Goal: Task Accomplishment & Management: Manage account settings

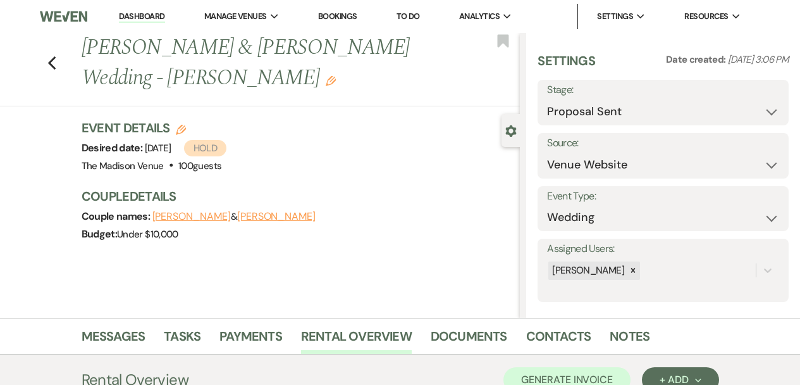
select select "6"
select select "5"
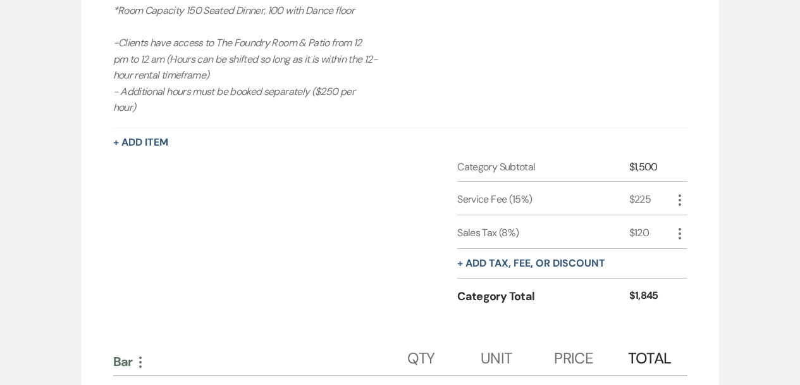
scroll to position [32, 0]
click at [244, 286] on div "Category Subtotal $1,500 Service Fee (15%) $225 More Sales Tax (8%) $120 More +…" at bounding box center [400, 243] width 574 height 168
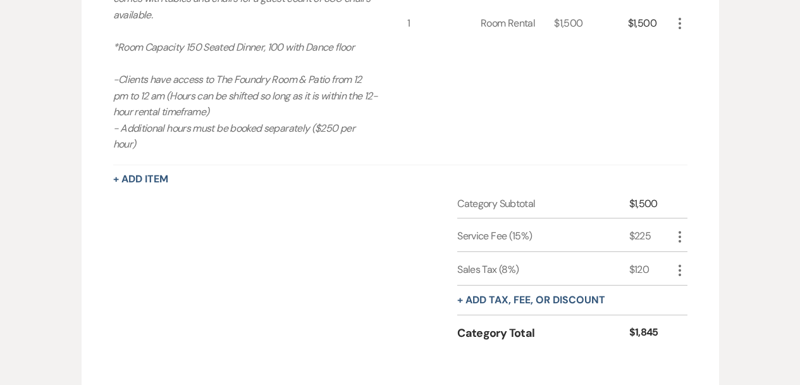
scroll to position [653, 0]
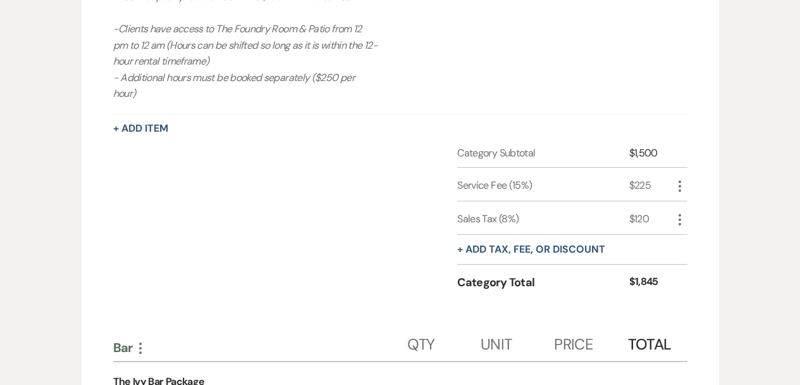
click at [679, 178] on icon "More" at bounding box center [679, 185] width 15 height 15
click at [700, 221] on button "[PERSON_NAME]" at bounding box center [706, 231] width 68 height 20
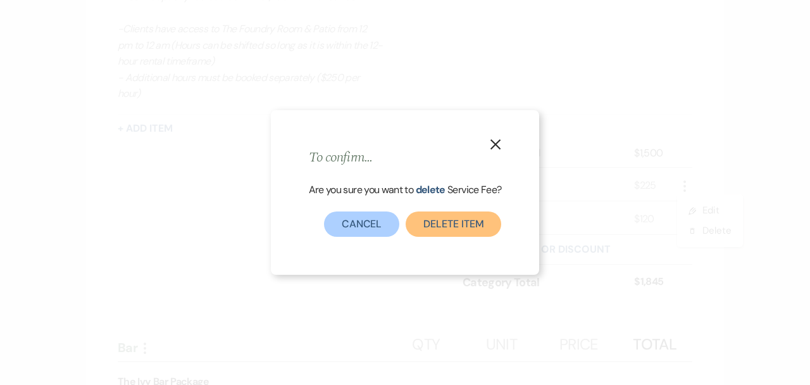
click at [461, 235] on button "Delete item" at bounding box center [453, 223] width 96 height 25
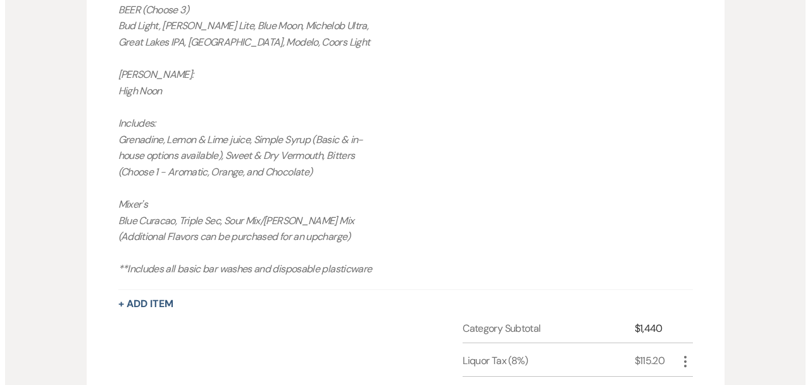
scroll to position [1262, 0]
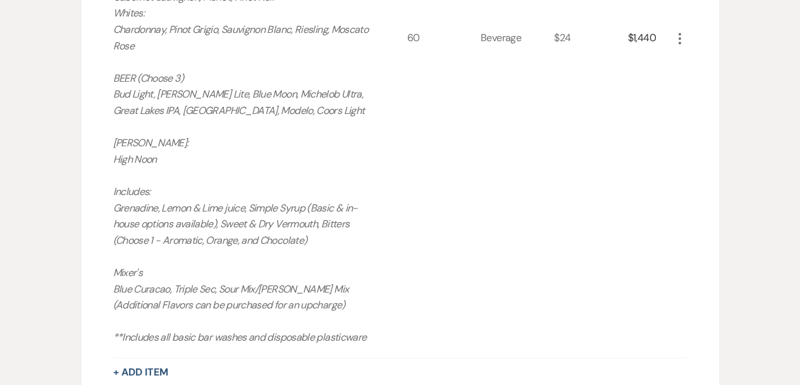
click at [681, 31] on icon "More" at bounding box center [679, 38] width 15 height 15
click at [686, 54] on button "Pencil Edit" at bounding box center [705, 63] width 66 height 20
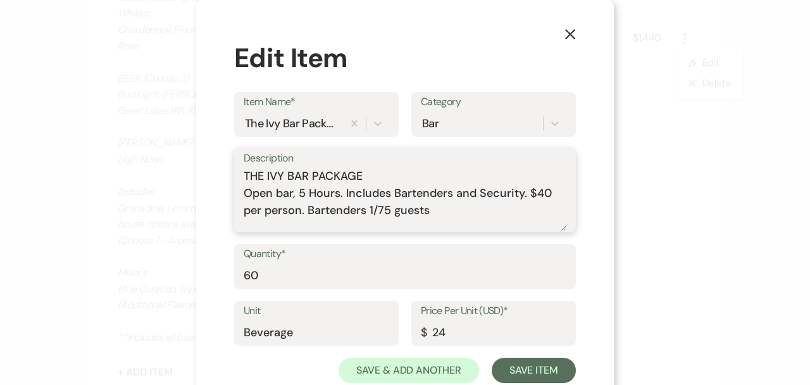
click at [299, 190] on textarea "THE IVY BAR PACKAGE Open bar, 5 Hours. Includes Bartenders and Security. $40 pe…" at bounding box center [405, 199] width 323 height 63
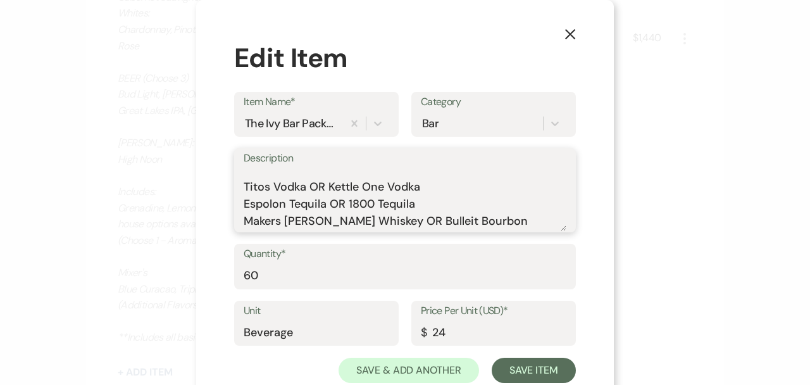
scroll to position [97, 0]
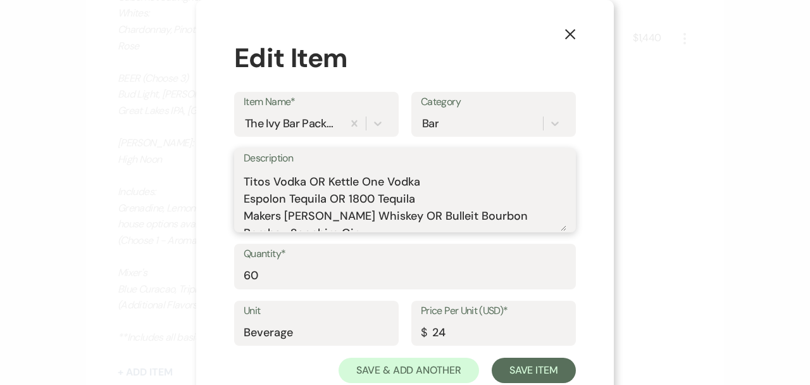
drag, startPoint x: 301, startPoint y: 179, endPoint x: 424, endPoint y: 181, distance: 123.4
click at [424, 181] on textarea "THE IVY BAR PACKAGE Open bar, 3 Hours. Includes Bartenders and Security. $40 pe…" at bounding box center [405, 199] width 323 height 63
drag, startPoint x: 390, startPoint y: 193, endPoint x: 326, endPoint y: 194, distance: 63.9
click at [326, 194] on textarea "THE IVY BAR PACKAGE Open bar, 3 Hours. Includes Bartenders and Security. $40 pe…" at bounding box center [405, 199] width 323 height 63
drag, startPoint x: 360, startPoint y: 216, endPoint x: 463, endPoint y: 218, distance: 103.1
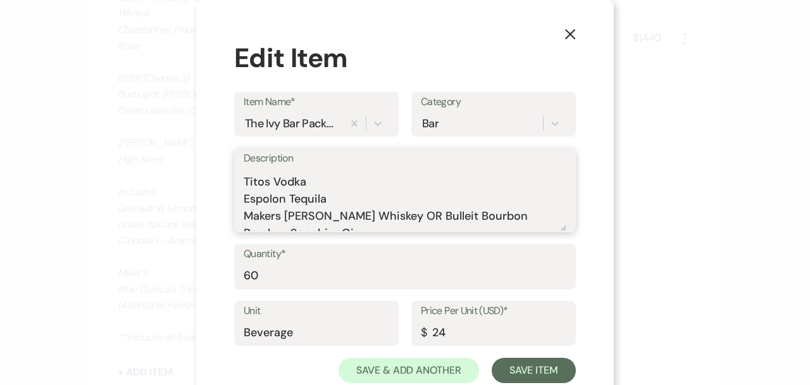
click at [463, 218] on textarea "THE IVY BAR PACKAGE Open bar, 3 Hours. Includes Bartenders and Security. $40 pe…" at bounding box center [405, 199] width 323 height 63
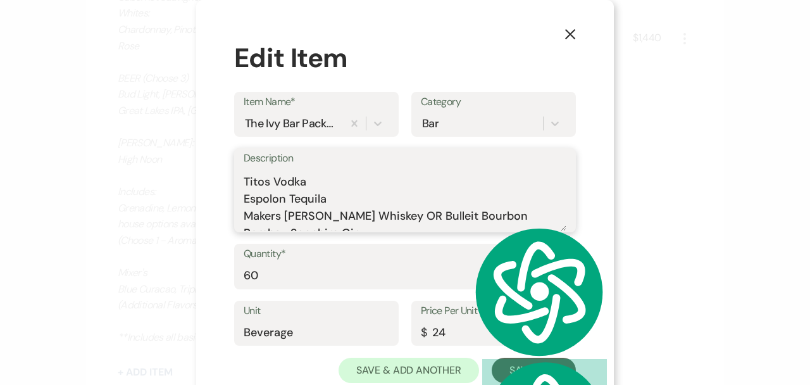
click at [409, 218] on textarea "THE IVY BAR PACKAGE Open bar, 3 Hours. Includes Bartenders and Security. $40 pe…" at bounding box center [405, 199] width 323 height 63
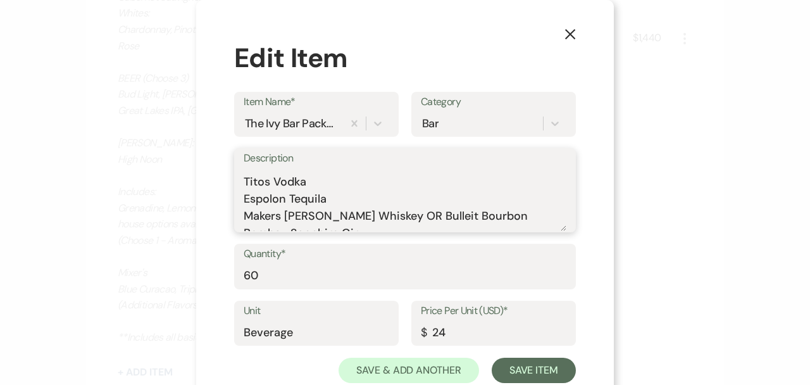
drag, startPoint x: 402, startPoint y: 216, endPoint x: 505, endPoint y: 213, distance: 102.5
click at [505, 213] on textarea "THE IVY BAR PACKAGE Open bar, 3 Hours. Includes Bartenders and Security. $40 pe…" at bounding box center [405, 199] width 323 height 63
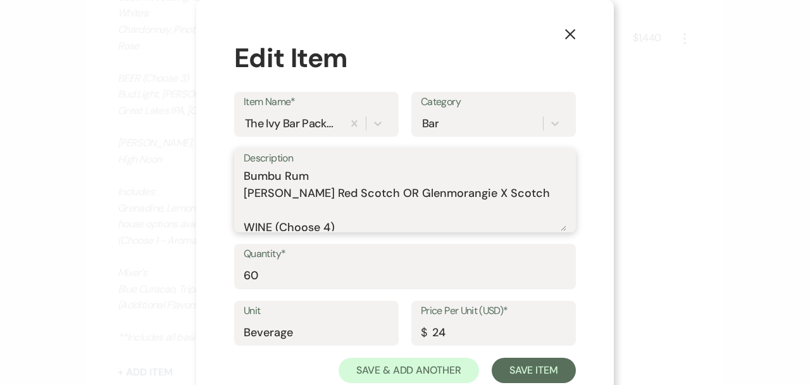
scroll to position [169, 0]
drag, startPoint x: 386, startPoint y: 194, endPoint x: 526, endPoint y: 201, distance: 140.0
click at [526, 201] on textarea "THE IVY BAR PACKAGE Open bar, 3 Hours. Includes Bartenders and Security. $40 pe…" at bounding box center [405, 199] width 323 height 63
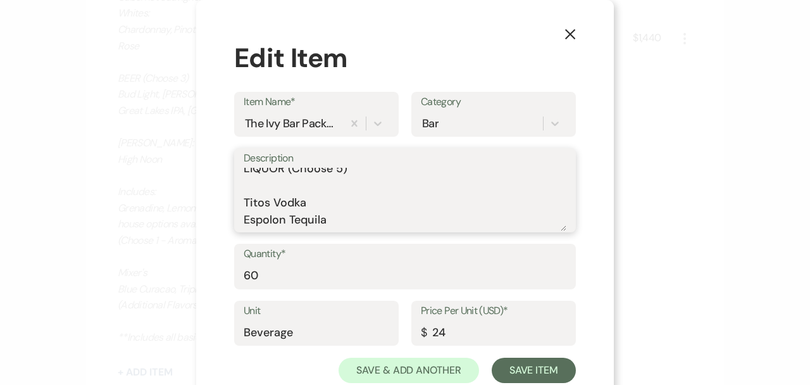
scroll to position [54, 0]
click at [335, 190] on textarea "THE IVY BAR PACKAGE Open bar, 3 Hours. Includes Bartenders and Security. $40 pe…" at bounding box center [405, 199] width 323 height 63
click at [378, 192] on textarea "THE IVY BAR PACKAGE Open bar, 3 Hours. Includes Bartenders and Security. $40 pe…" at bounding box center [405, 199] width 323 height 63
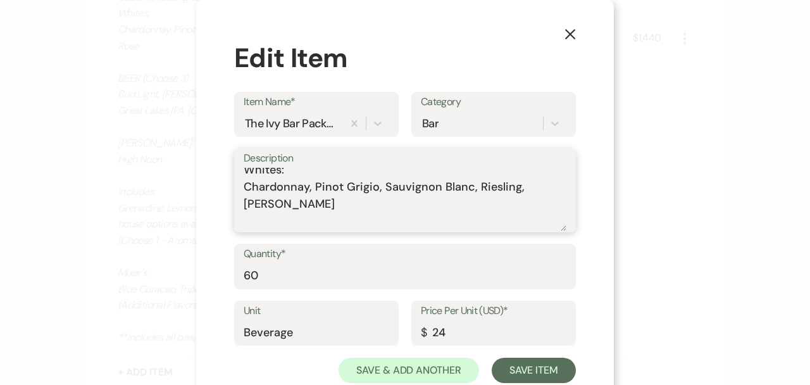
scroll to position [343, 0]
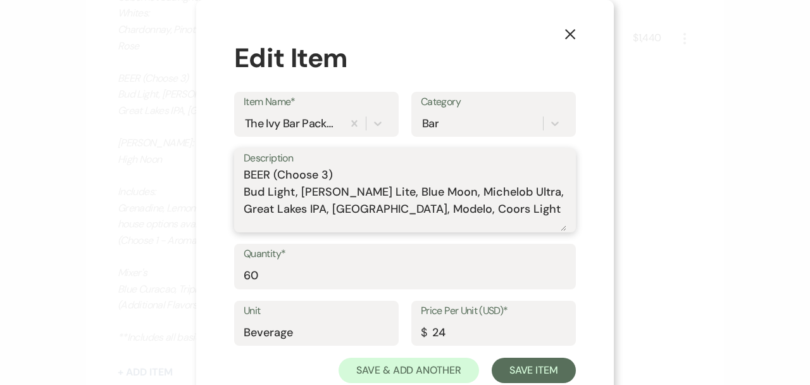
drag, startPoint x: 325, startPoint y: 189, endPoint x: 331, endPoint y: 190, distance: 6.5
click at [325, 190] on textarea "THE IVY BAR PACKAGE Open bar, 3 Hours. Includes Bartenders and Security. $40 pe…" at bounding box center [405, 199] width 323 height 63
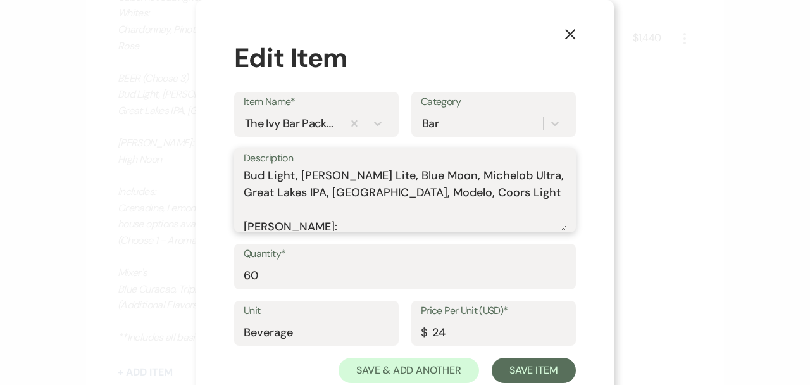
click at [297, 193] on textarea "THE IVY BAR PACKAGE Open bar, 3 Hours. Includes Bartenders and Security. $40 pe…" at bounding box center [405, 199] width 323 height 63
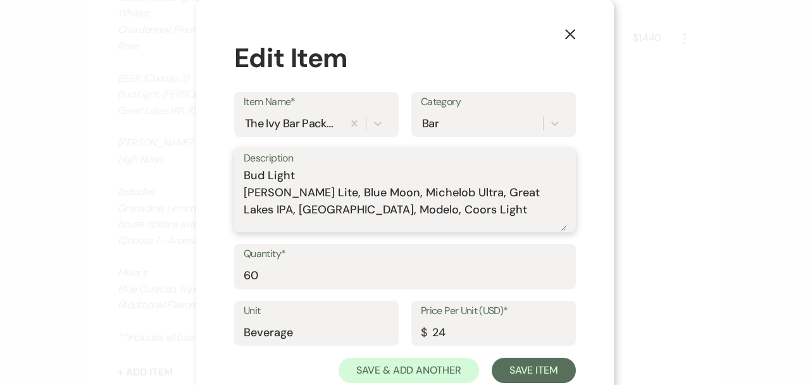
click at [299, 204] on textarea "THE IVY BAR PACKAGE Open bar, 3 Hours. Includes Bartenders and Security. $40 pe…" at bounding box center [405, 199] width 323 height 63
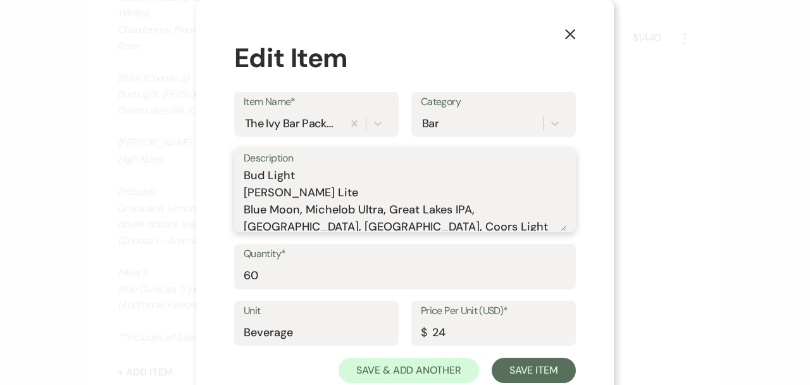
scroll to position [362, 0]
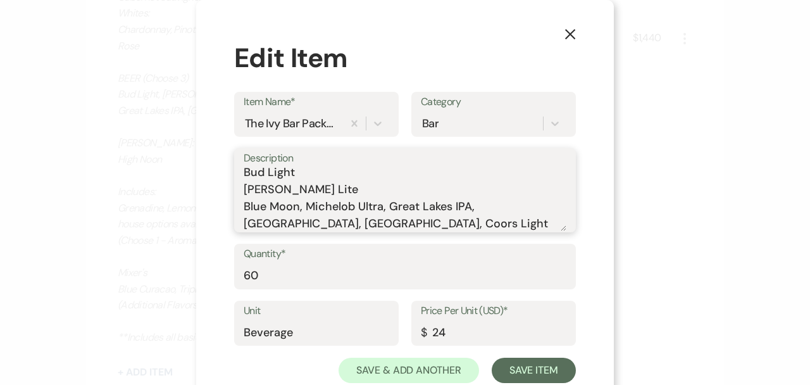
click at [306, 221] on textarea "THE IVY BAR PACKAGE Open bar, 3 Hours. Includes Bartenders and Security. $40 pe…" at bounding box center [405, 199] width 323 height 63
click at [304, 222] on textarea "THE IVY BAR PACKAGE Open bar, 3 Hours. Includes Bartenders and Security. $40 pe…" at bounding box center [405, 199] width 323 height 63
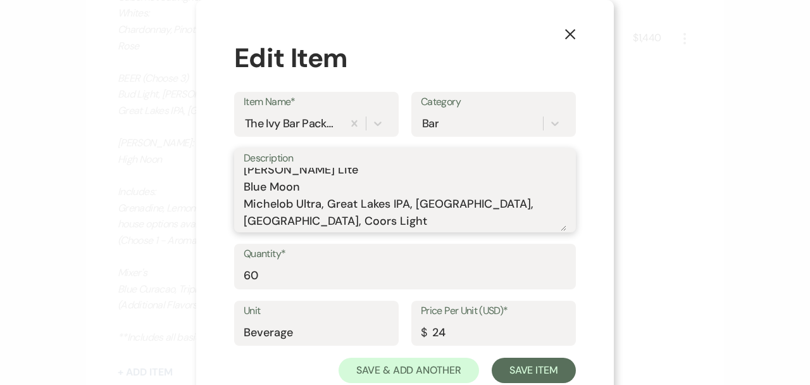
scroll to position [382, 0]
click at [326, 221] on textarea "THE IVY BAR PACKAGE Open bar, 3 Hours. Includes Bartenders and Security. $40 pe…" at bounding box center [405, 199] width 323 height 63
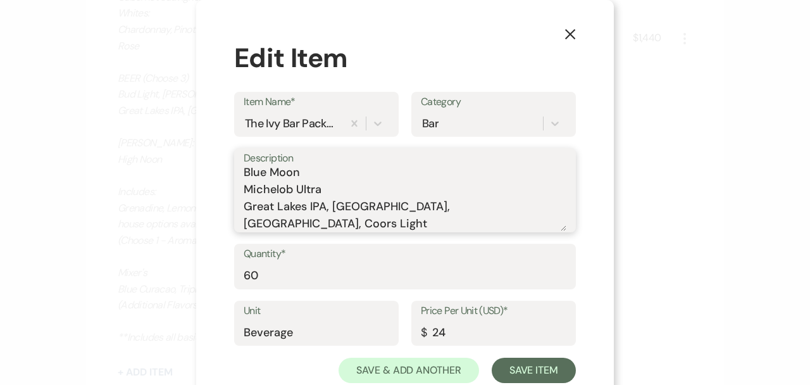
click at [326, 224] on textarea "THE IVY BAR PACKAGE Open bar, 3 Hours. Includes Bartenders and Security. $40 pe…" at bounding box center [405, 199] width 323 height 63
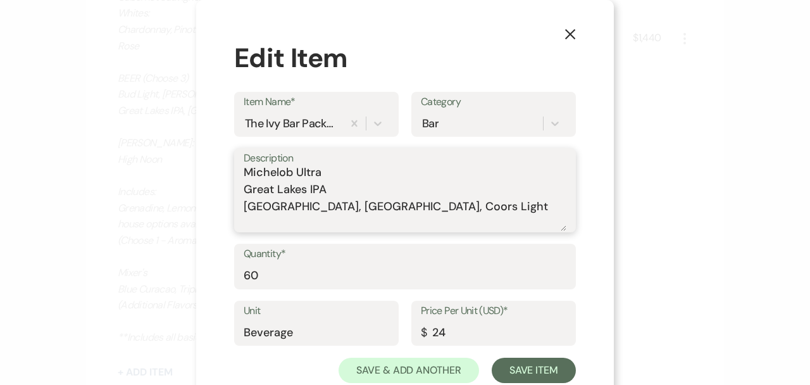
click at [380, 220] on textarea "THE IVY BAR PACKAGE Open bar, 3 Hours. Includes Bartenders and Security. $40 pe…" at bounding box center [405, 199] width 323 height 63
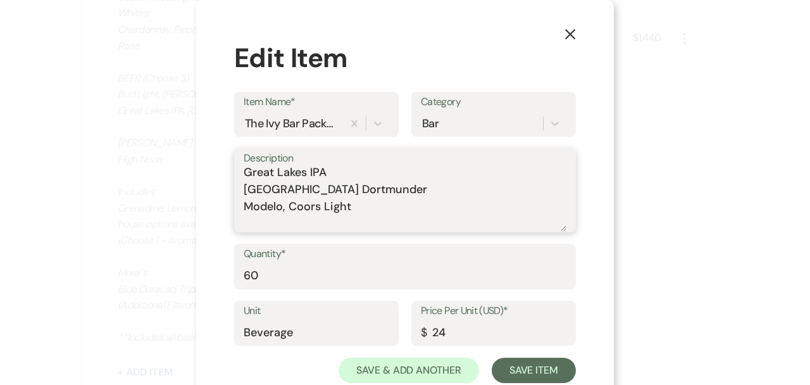
click at [287, 223] on textarea "THE IVY BAR PACKAGE Open bar, 3 Hours. Includes Bartenders and Security. $40 pe…" at bounding box center [405, 199] width 323 height 63
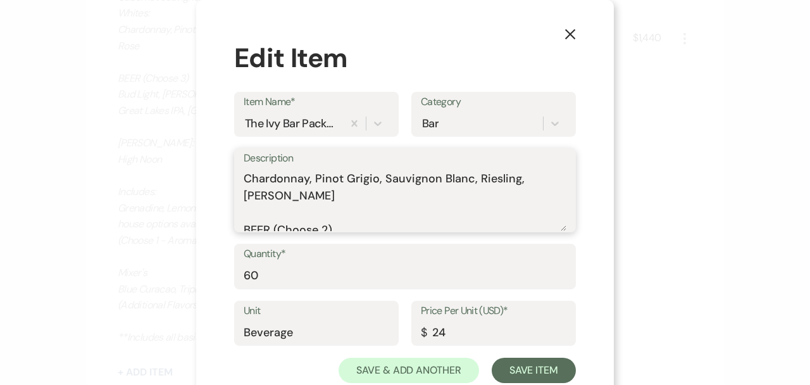
scroll to position [236, 0]
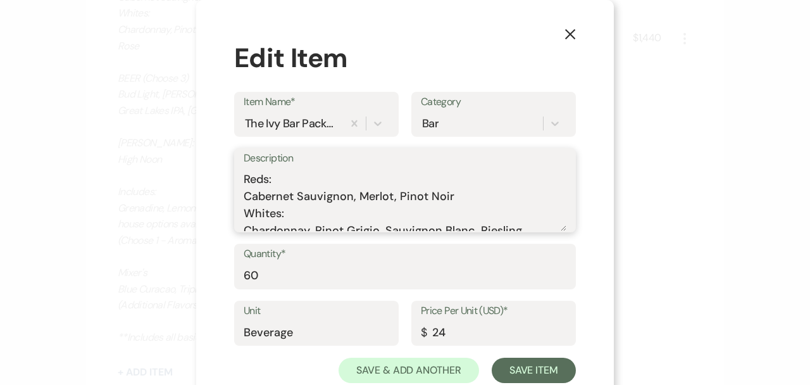
click at [359, 195] on textarea "THE IVY BAR PACKAGE Open bar, 3 Hours. Includes Bartenders and Security. $40 pe…" at bounding box center [405, 199] width 323 height 63
click at [355, 195] on textarea "THE IVY BAR PACKAGE Open bar, 3 Hours. Includes Bartenders and Security. $40 pe…" at bounding box center [405, 199] width 323 height 63
click at [280, 213] on textarea "THE IVY BAR PACKAGE Open bar, 3 Hours. Includes Bartenders and Security. $40 pe…" at bounding box center [405, 199] width 323 height 63
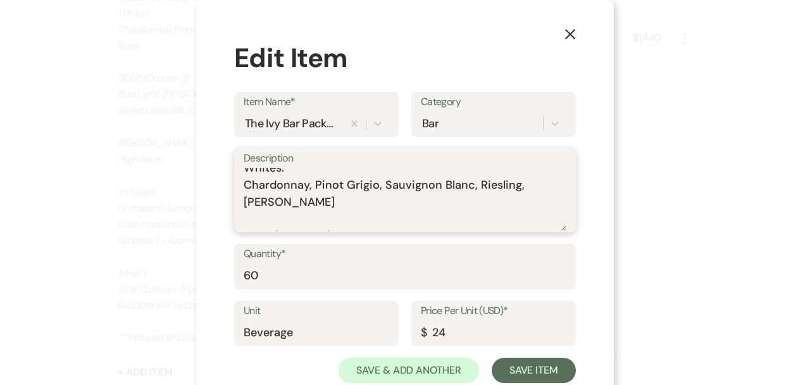
scroll to position [304, 0]
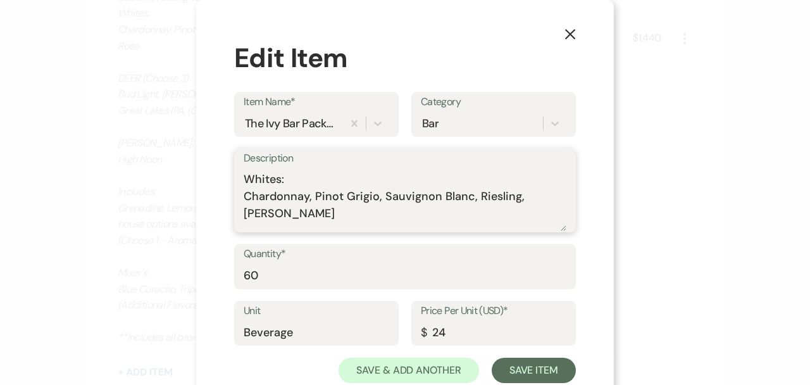
click at [244, 178] on textarea "THE IVY BAR PACKAGE Open bar, 3 Hours. Includes Bartenders and Security. $40 pe…" at bounding box center [405, 199] width 323 height 63
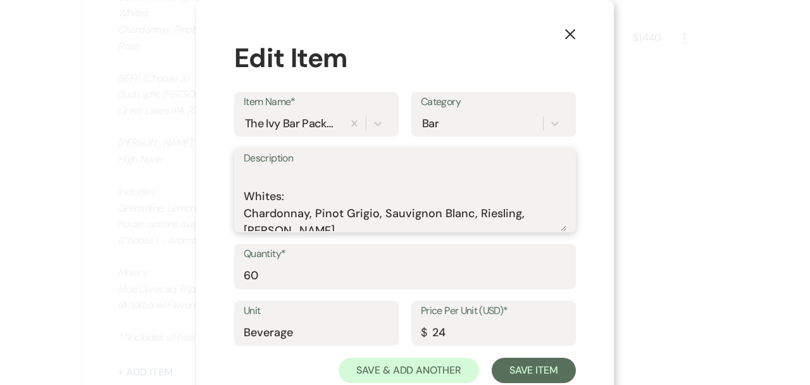
click at [309, 211] on textarea "THE IVY BAR PACKAGE Open bar, 3 Hours. Includes Bartenders and Security. $40 pe…" at bounding box center [405, 199] width 323 height 63
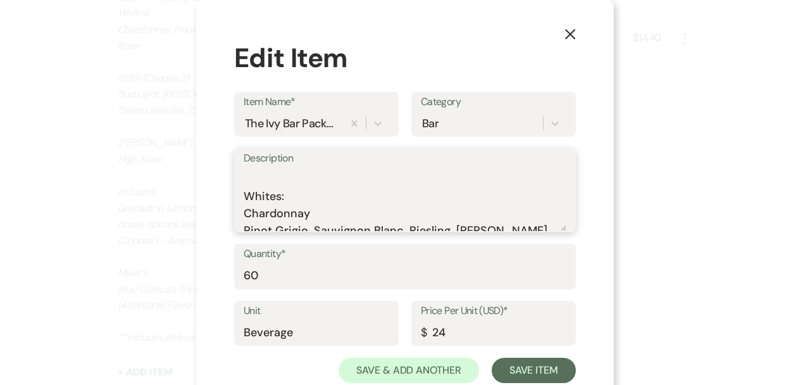
scroll to position [311, 0]
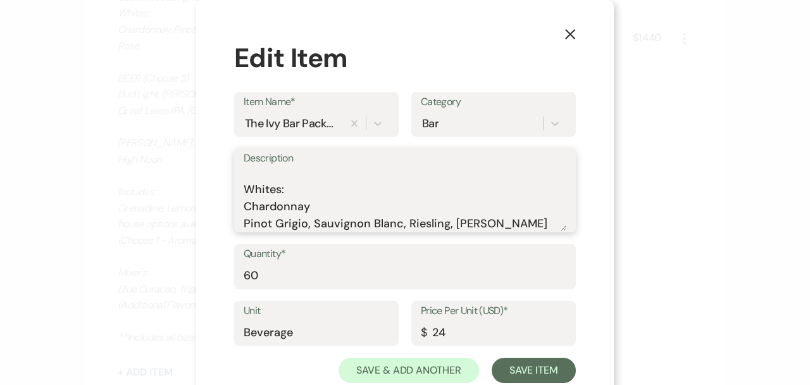
click at [309, 221] on textarea "THE IVY BAR PACKAGE Open bar, 3 Hours. Includes Bartenders and Security. $40 pe…" at bounding box center [405, 199] width 323 height 63
click at [334, 220] on textarea "THE IVY BAR PACKAGE Open bar, 3 Hours. Includes Bartenders and Security. $40 pe…" at bounding box center [405, 199] width 323 height 63
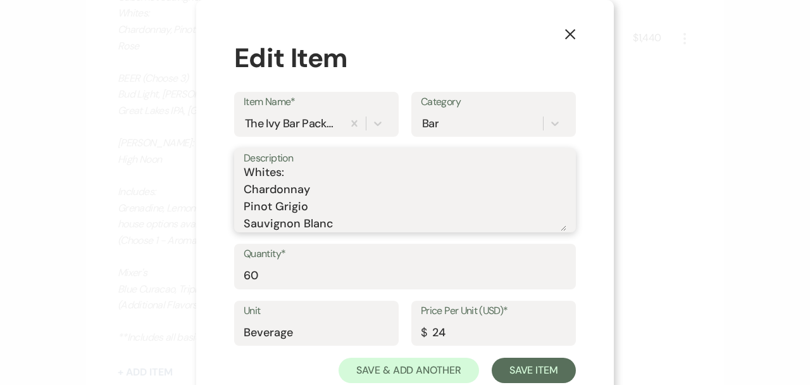
scroll to position [345, 0]
click at [288, 221] on textarea "THE IVY BAR PACKAGE Open bar, 3 Hours. Includes Bartenders and Security. $40 pe…" at bounding box center [405, 199] width 323 height 63
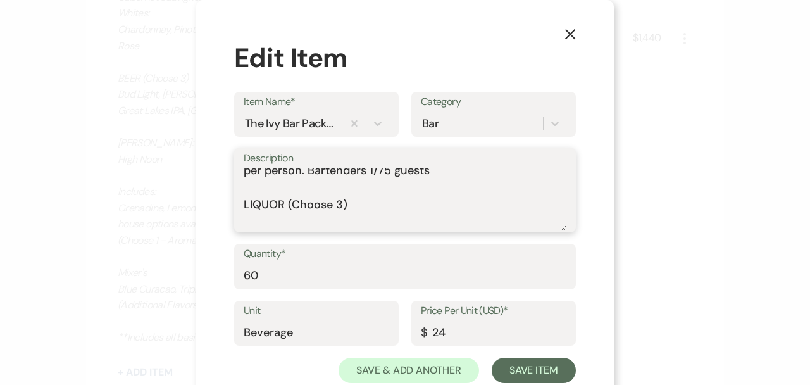
scroll to position [0, 0]
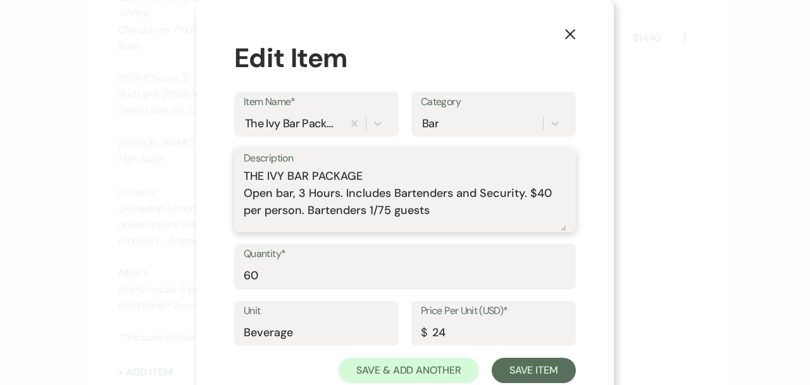
type textarea "THE IVY BAR PACKAGE Open bar, 3 Hours. Includes Bartenders and Security. $40 pe…"
click at [439, 328] on input "24" at bounding box center [493, 331] width 145 height 25
type input "2"
drag, startPoint x: 524, startPoint y: 194, endPoint x: 302, endPoint y: 213, distance: 222.9
click at [302, 213] on textarea "THE IVY BAR PACKAGE Open bar, 3 Hours. Includes Bartenders and Security. $40 pe…" at bounding box center [405, 199] width 323 height 63
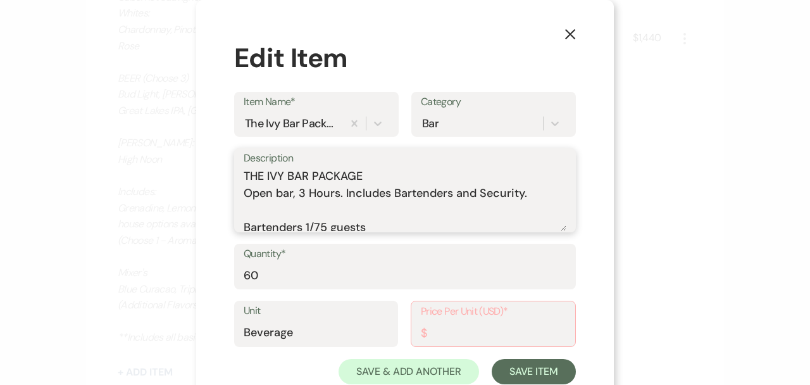
scroll to position [4, 0]
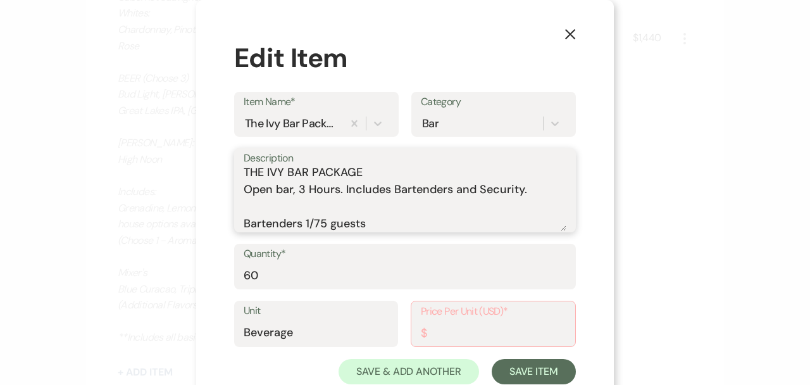
click at [516, 189] on textarea "THE IVY BAR PACKAGE Open bar, 3 Hours. Includes Bartenders and Security. Barten…" at bounding box center [405, 199] width 323 height 63
click at [380, 209] on textarea "THE IVY BAR PACKAGE Open bar, 3 Hours. Includes Bartenders and Security. Barten…" at bounding box center [405, 199] width 323 height 63
click at [374, 171] on textarea "THE IVY BAR PACKAGE Open bar, 3 Hours. Includes Bartenders and Security. Barten…" at bounding box center [405, 199] width 323 height 63
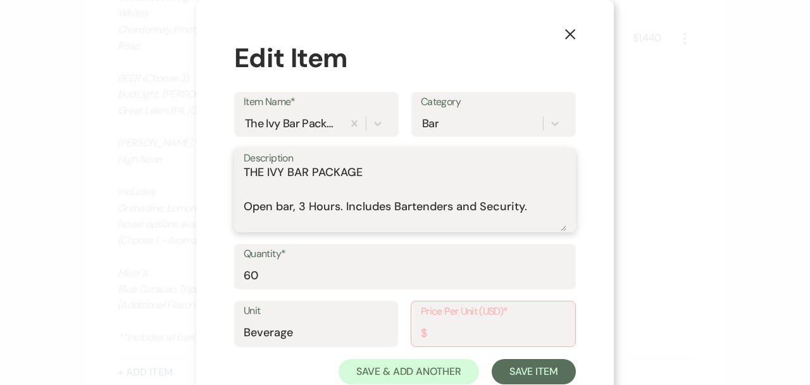
scroll to position [18, 0]
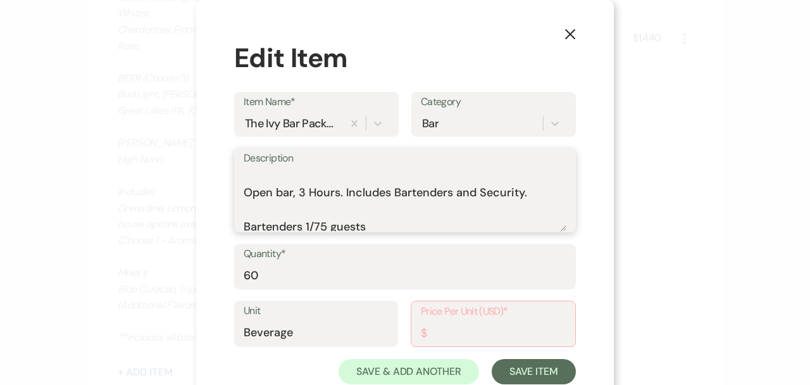
drag, startPoint x: 517, startPoint y: 192, endPoint x: 459, endPoint y: 191, distance: 58.8
click at [459, 191] on textarea "THE IVY BAR PACKAGE Open bar, 3 Hours. Includes Bartenders and Security. Barten…" at bounding box center [405, 199] width 323 height 63
click at [356, 207] on textarea "THE IVY BAR PACKAGE Open bar, 3 Hours. Includes Bartenders. Bartenders 1/75 gue…" at bounding box center [405, 199] width 323 height 63
click at [319, 192] on textarea "THE IVY BAR PACKAGE Open bar, 3 Hours. Includes Bartenders. Bartenders 1/75 gue…" at bounding box center [405, 199] width 323 height 63
click at [0, 0] on div "hours." at bounding box center [0, 0] width 0 height 0
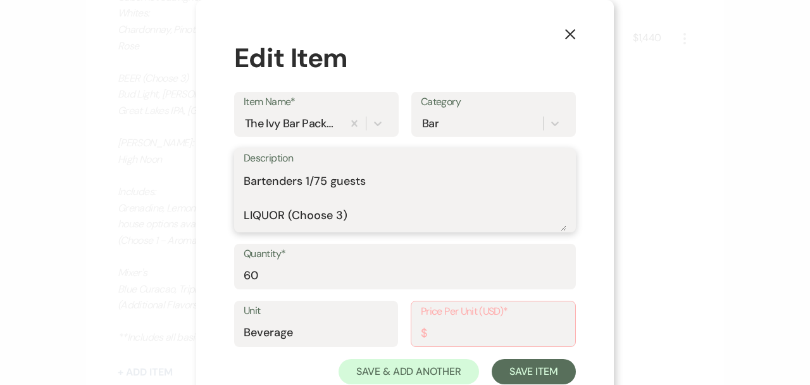
scroll to position [39, 0]
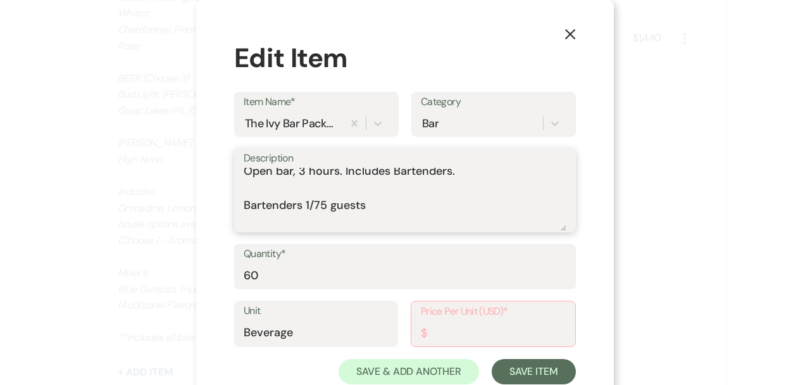
click at [421, 171] on textarea "THE IVY BAR PACKAGE Open bar, 3 hours. Includes Bartenders. Bartenders 1/75 gue…" at bounding box center [405, 199] width 323 height 63
click at [0, 0] on div "bartenders." at bounding box center [0, 0] width 0 height 0
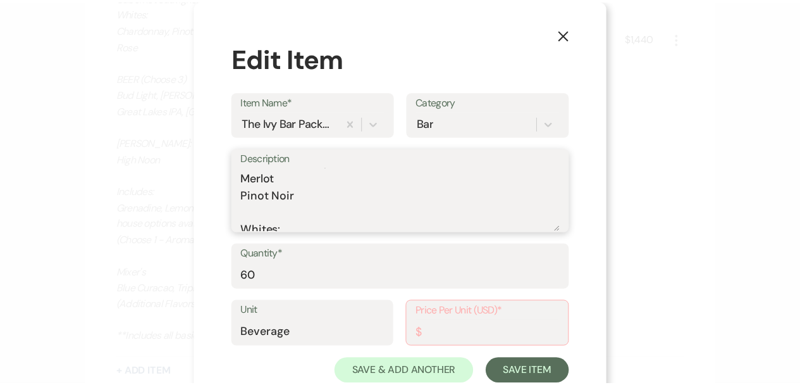
scroll to position [311, 0]
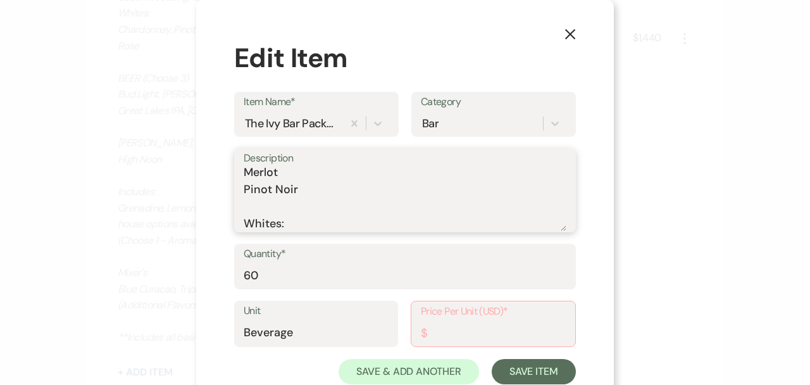
type textarea "THE IVY BAR PACKAGE Open bar, 3 hours. Includes bartenders Bartenders 1/75 gues…"
click at [457, 329] on input "Price Per Unit (USD)*" at bounding box center [493, 332] width 145 height 25
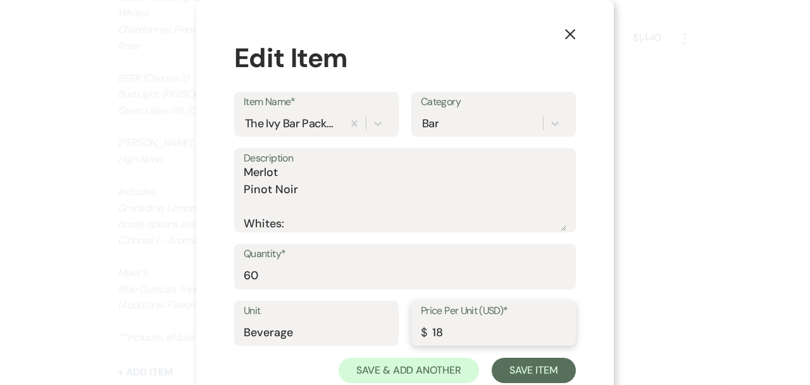
type input "18"
click at [592, 297] on div "X Edit Item Item Name* The Ivy Bar Package Category Bar Description THE IVY BAR…" at bounding box center [404, 210] width 417 height 421
click at [536, 373] on button "Save Item" at bounding box center [534, 369] width 84 height 25
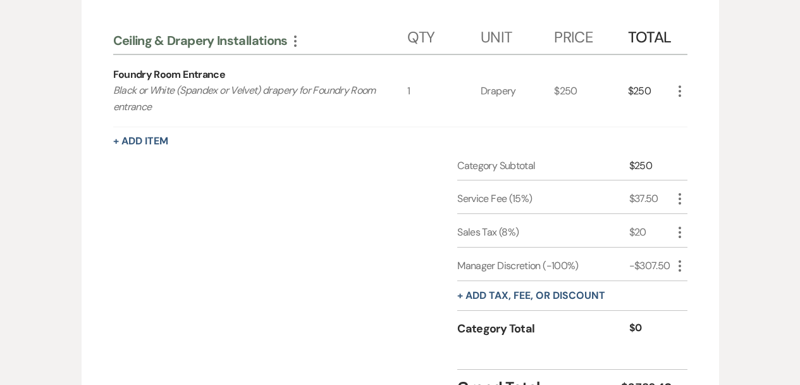
scroll to position [2771, 0]
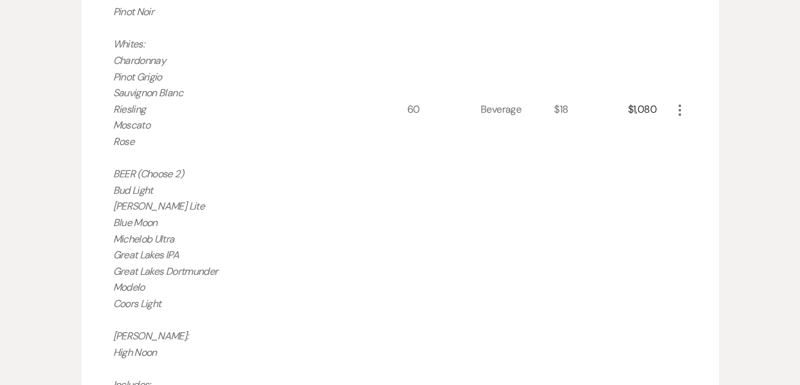
scroll to position [249, 0]
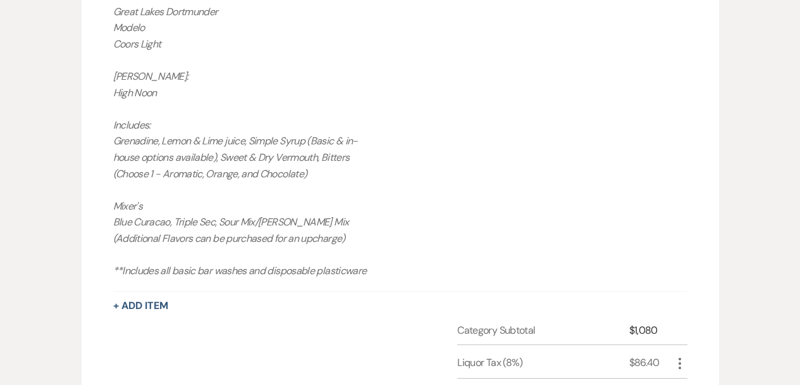
scroll to position [1510, 0]
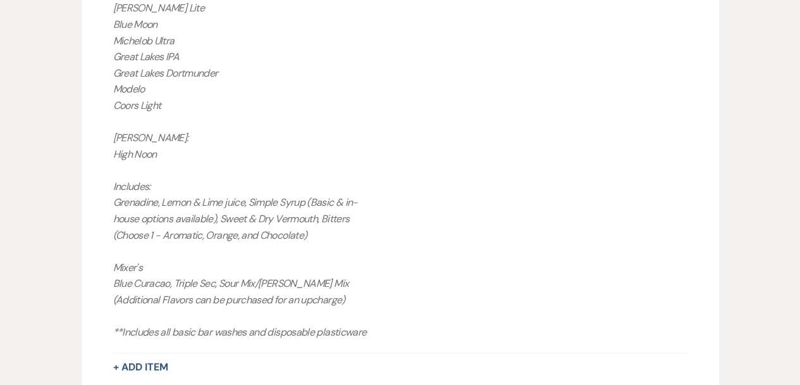
drag, startPoint x: 321, startPoint y: 220, endPoint x: 112, endPoint y: 111, distance: 235.4
click at [112, 111] on div "Room Rental More Qty Unit Price Total Foundry Room Rental - ([DATE]-[DATE]) Fou…" at bounding box center [401, 251] width 638 height 2666
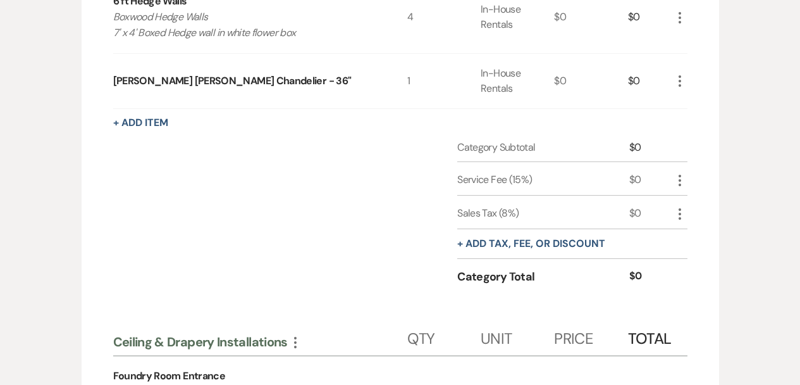
scroll to position [2771, 0]
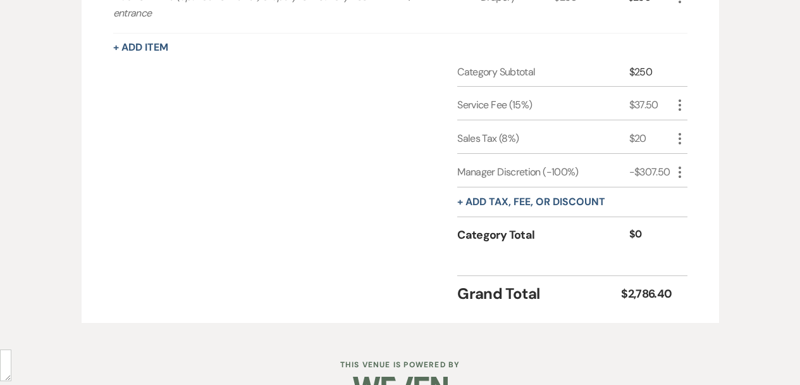
click at [400, 209] on div "Category Subtotal $250 Service Fee (15%) $37.50 More Sales Tax (8%) $20 More Ma…" at bounding box center [400, 165] width 574 height 201
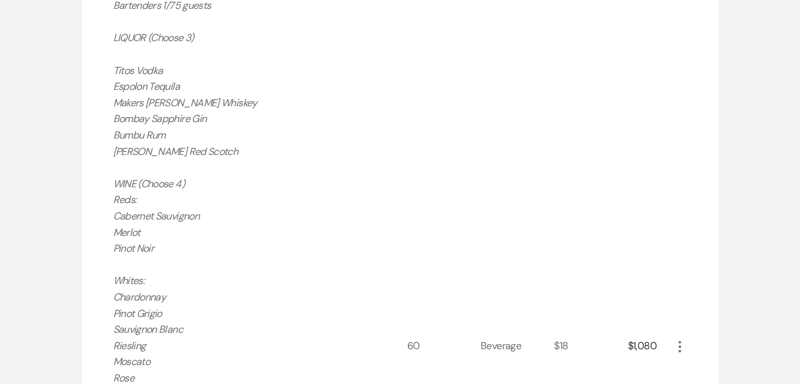
scroll to position [1217, 0]
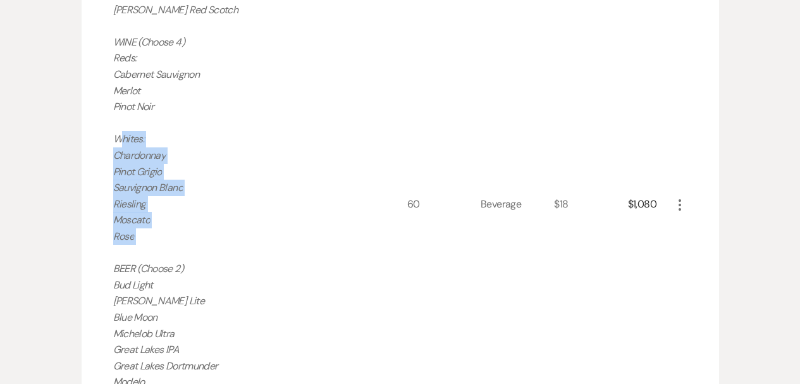
drag, startPoint x: 171, startPoint y: 225, endPoint x: 103, endPoint y: 130, distance: 117.1
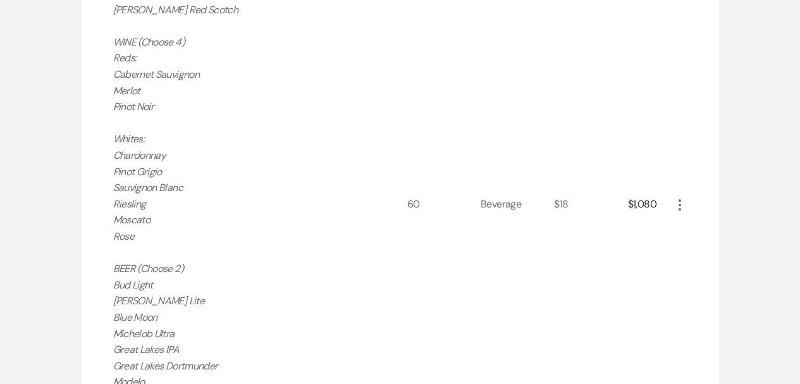
click at [437, 221] on div "60" at bounding box center [443, 204] width 73 height 881
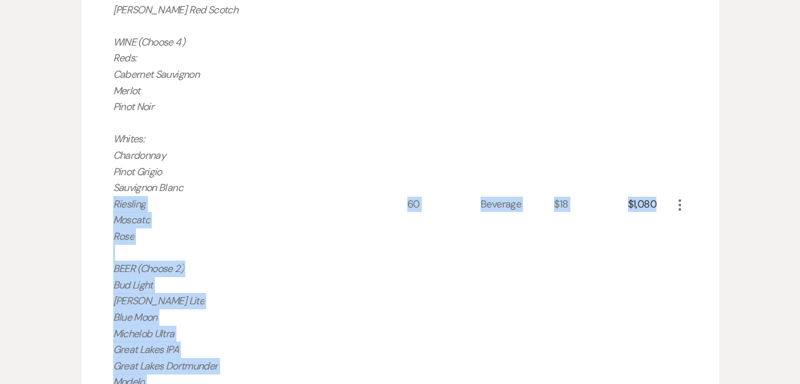
drag, startPoint x: 405, startPoint y: 192, endPoint x: 688, endPoint y: 183, distance: 282.3
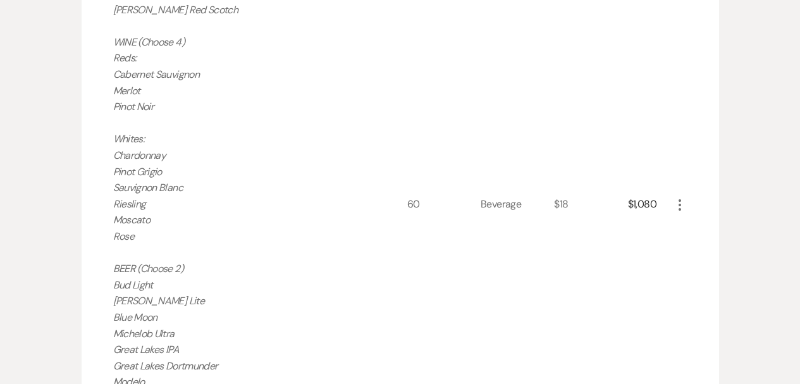
drag, startPoint x: 115, startPoint y: 120, endPoint x: 160, endPoint y: 220, distance: 109.0
click at [160, 220] on p "THE IVY BAR PACKAGE Open bar, 3 hours. Includes bartenders Bartenders 1/75 gues…" at bounding box center [245, 212] width 265 height 842
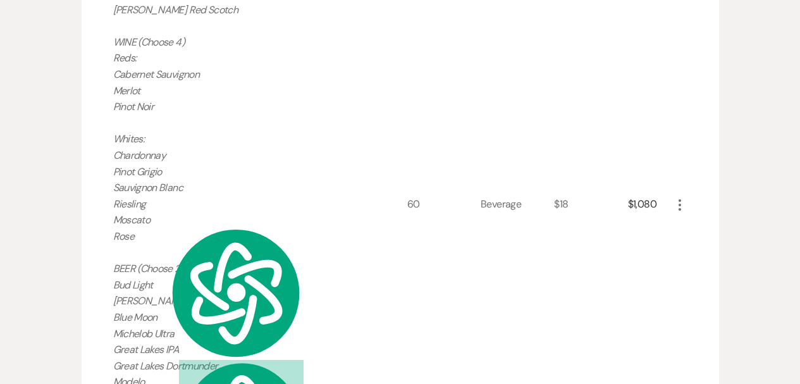
click at [526, 270] on div "Beverage" at bounding box center [517, 204] width 73 height 881
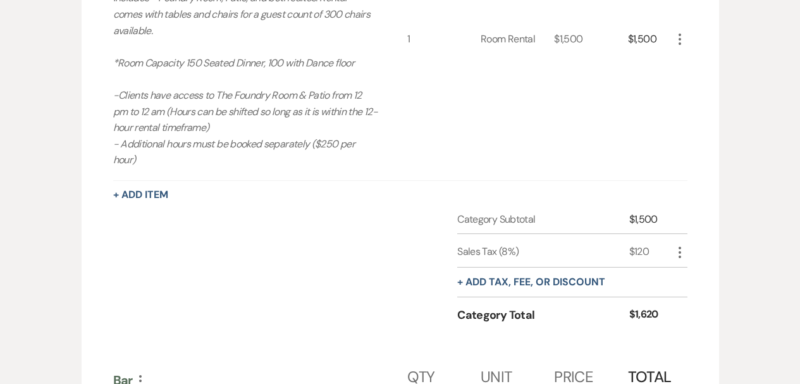
scroll to position [0, 0]
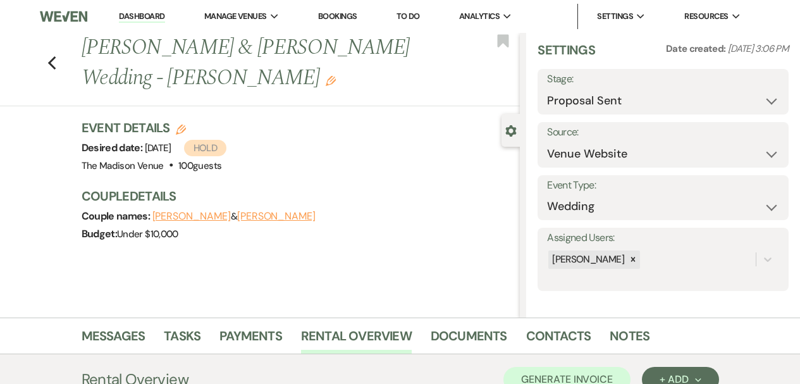
drag, startPoint x: 245, startPoint y: 268, endPoint x: 183, endPoint y: 210, distance: 85.5
click at [245, 268] on div "Previous [PERSON_NAME] & [PERSON_NAME] Wedding - [PERSON_NAME] Edit Bookmark Ge…" at bounding box center [260, 175] width 520 height 285
click at [36, 112] on div "Previous [PERSON_NAME] & [PERSON_NAME] Wedding - [PERSON_NAME] Edit Bookmark Ge…" at bounding box center [260, 175] width 520 height 285
click at [153, 13] on link "Dashboard" at bounding box center [142, 17] width 46 height 12
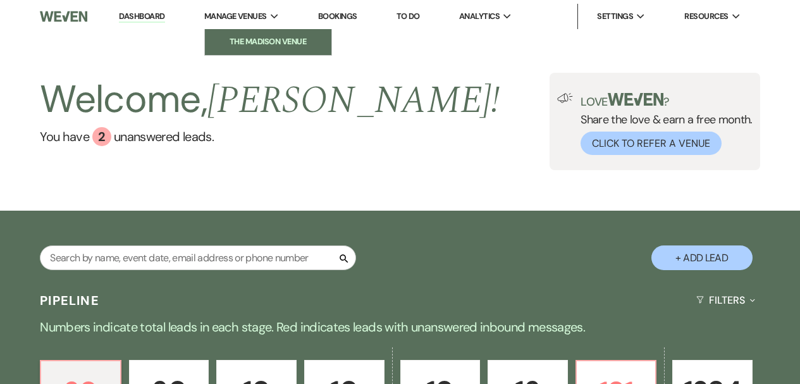
click at [261, 53] on link "The Madison Venue" at bounding box center [268, 41] width 127 height 25
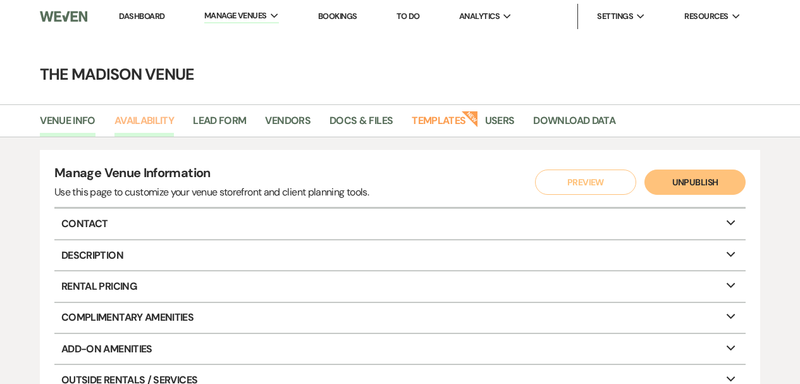
click at [170, 123] on link "Availability" at bounding box center [143, 125] width 59 height 24
select select "3"
select select "2026"
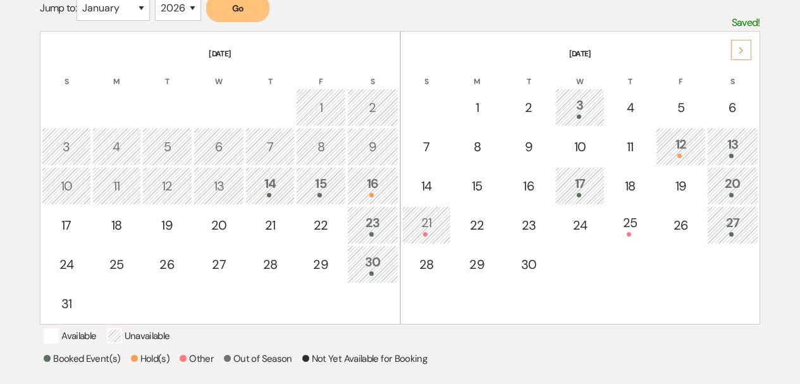
scroll to position [239, 0]
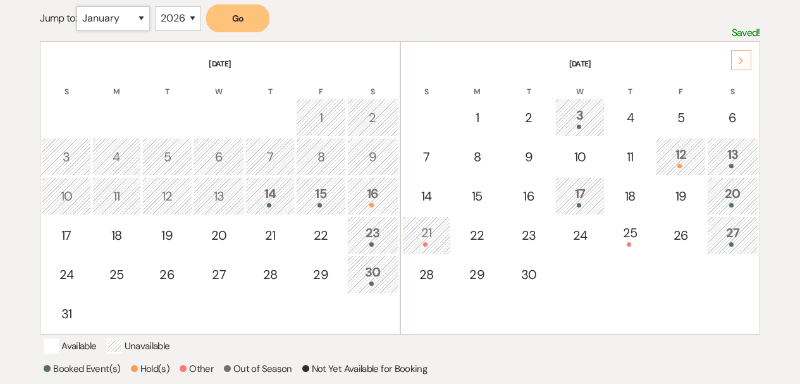
click at [128, 22] on select "January February March April May June July August September October November De…" at bounding box center [113, 18] width 73 height 25
select select "6"
click at [80, 6] on select "January February March April May June July August September October November De…" at bounding box center [113, 18] width 73 height 25
click at [177, 18] on select "2025 2026 2027 2028 2029" at bounding box center [178, 18] width 46 height 25
drag, startPoint x: 244, startPoint y: 20, endPoint x: 315, endPoint y: 34, distance: 72.2
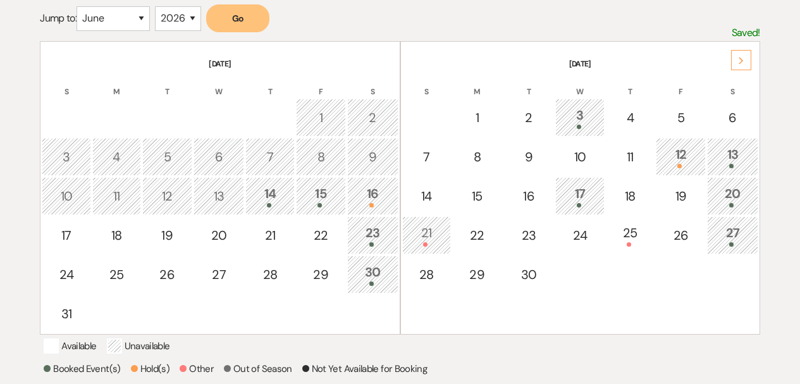
click at [244, 20] on button "Go" at bounding box center [237, 18] width 63 height 28
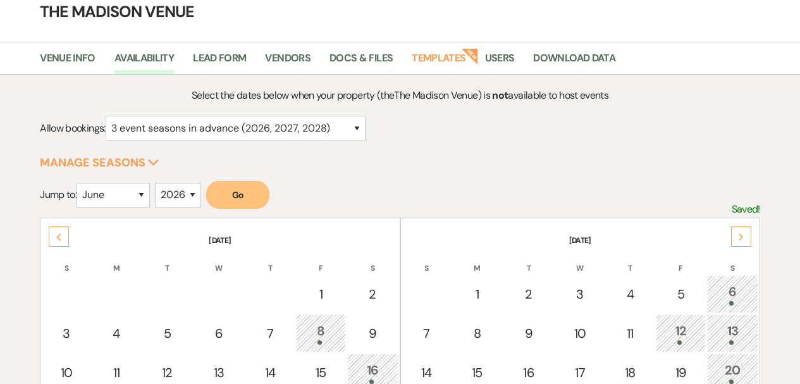
scroll to position [0, 0]
